Goal: Task Accomplishment & Management: Manage account settings

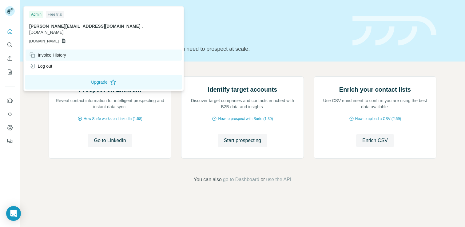
click at [60, 52] on div "Invoice History" at bounding box center [47, 55] width 37 height 6
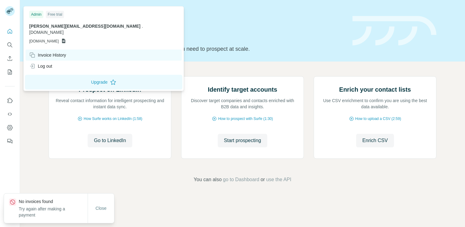
click at [60, 52] on div "Invoice History" at bounding box center [47, 55] width 37 height 6
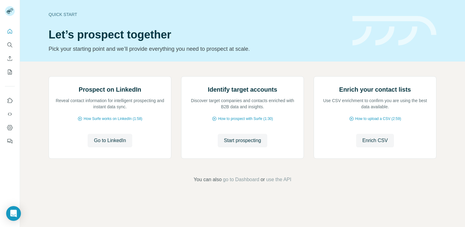
click at [34, 129] on div "Prospect on LinkedIn Reveal contact information for intelligent prospecting and…" at bounding box center [242, 130] width 445 height 137
click at [10, 27] on button "Quick start" at bounding box center [10, 31] width 10 height 11
click at [30, 57] on div "Quick start Let’s prospect together Pick your starting point and we’ll provide …" at bounding box center [242, 31] width 445 height 62
click at [13, 32] on icon "Quick start" at bounding box center [10, 31] width 6 height 6
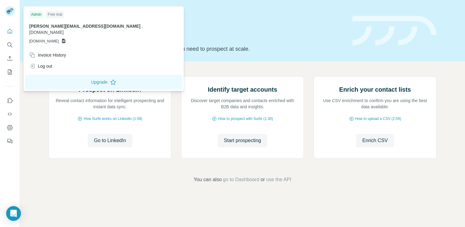
click at [11, 10] on rect at bounding box center [10, 11] width 10 height 10
click at [49, 77] on img at bounding box center [49, 77] width 0 height 0
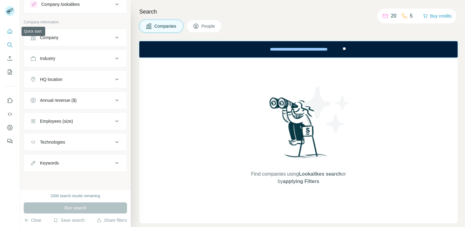
click at [9, 29] on icon "Quick start" at bounding box center [10, 31] width 6 height 6
click at [12, 17] on div at bounding box center [11, 12] width 18 height 20
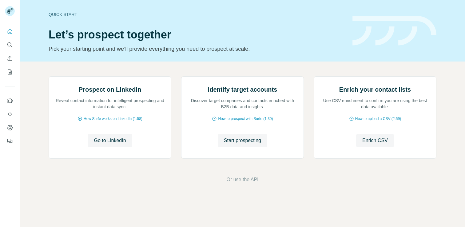
click at [11, 9] on rect at bounding box center [10, 11] width 10 height 10
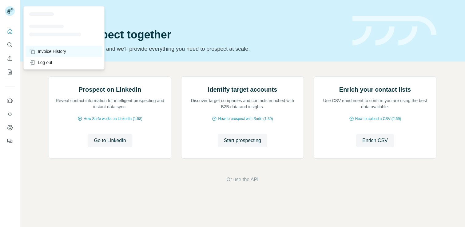
click at [48, 52] on div "Invoice History" at bounding box center [47, 51] width 37 height 6
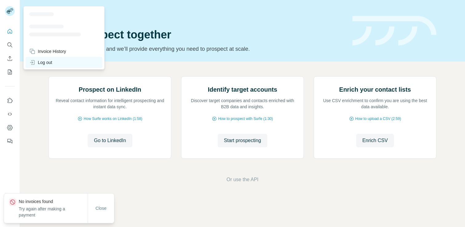
click at [38, 61] on div "Log out" at bounding box center [40, 62] width 23 height 6
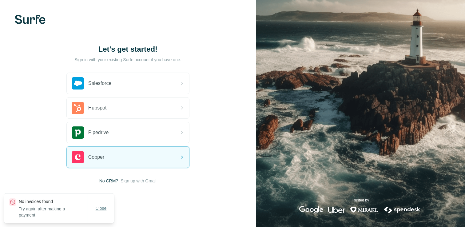
click at [103, 205] on button "Close" at bounding box center [101, 208] width 20 height 11
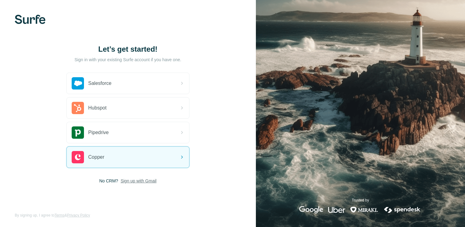
click at [135, 181] on span "Sign up with Gmail" at bounding box center [139, 181] width 36 height 6
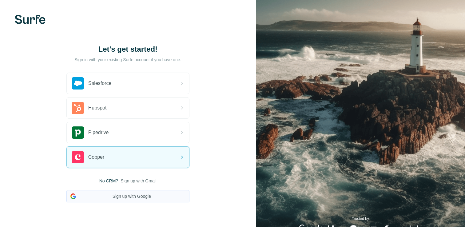
click at [134, 193] on button "Sign up with Google" at bounding box center [127, 196] width 123 height 12
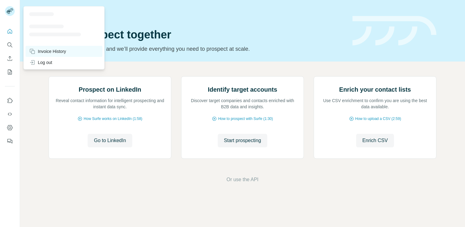
click at [51, 56] on div "Invoice History" at bounding box center [64, 51] width 77 height 11
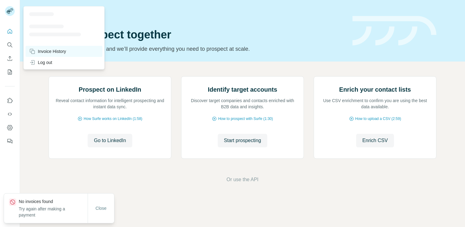
click at [51, 55] on div "Invoice History" at bounding box center [64, 51] width 77 height 11
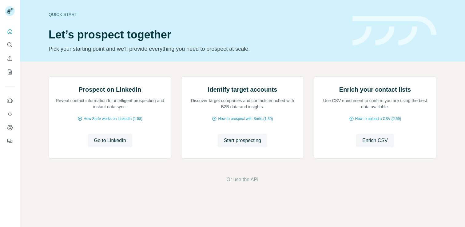
scroll to position [45, 0]
click at [206, 48] on p "Pick your starting point and we’ll provide everything you need to prospect at s…" at bounding box center [197, 49] width 297 height 9
